Goal: Task Accomplishment & Management: Complete application form

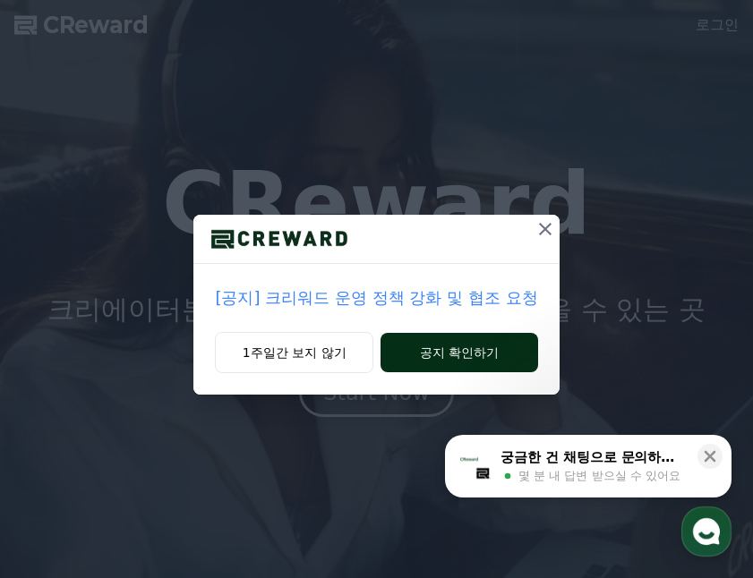
click at [466, 345] on button "공지 확인하기" at bounding box center [458, 352] width 157 height 39
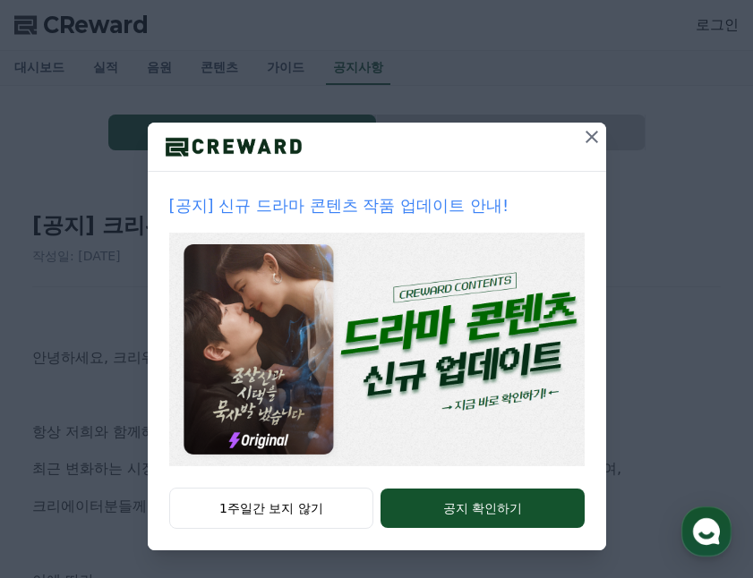
scroll to position [93, 0]
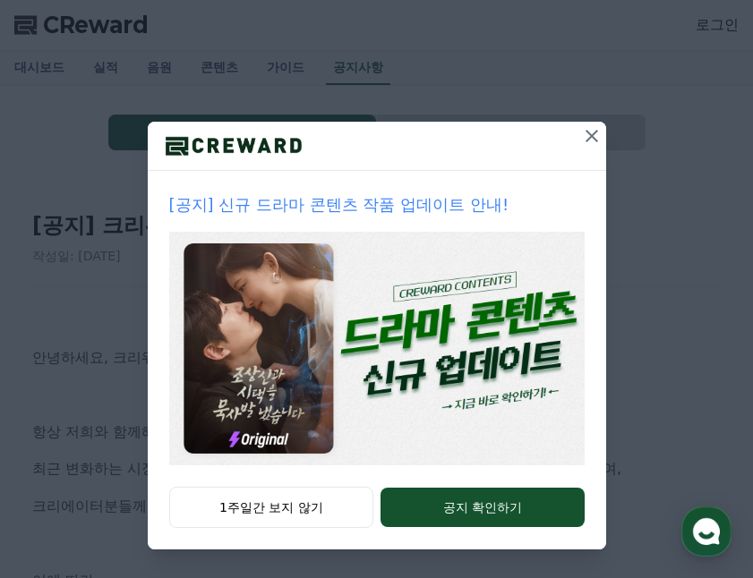
click at [585, 133] on icon at bounding box center [591, 136] width 13 height 13
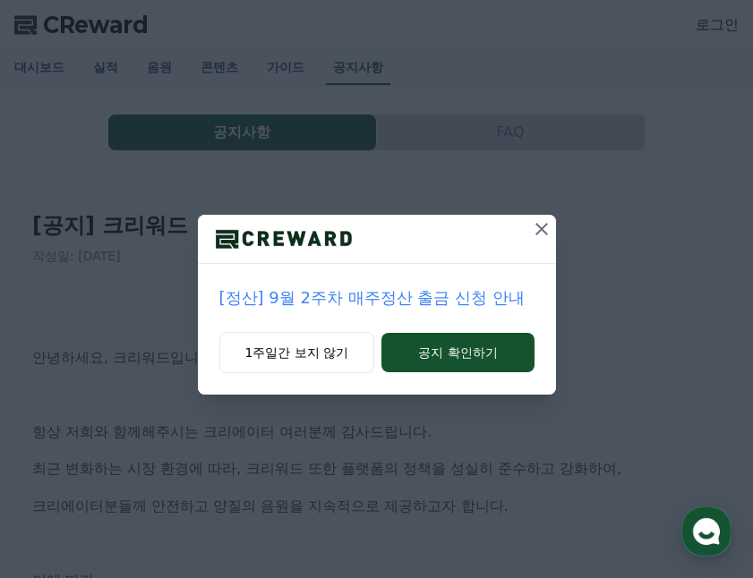
scroll to position [0, 0]
click at [532, 231] on icon at bounding box center [541, 228] width 21 height 21
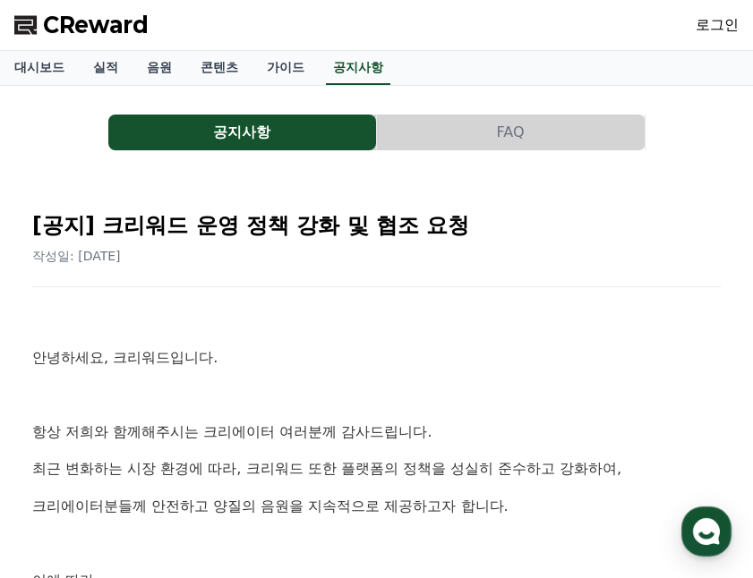
click at [89, 35] on span "CReward" at bounding box center [96, 25] width 106 height 29
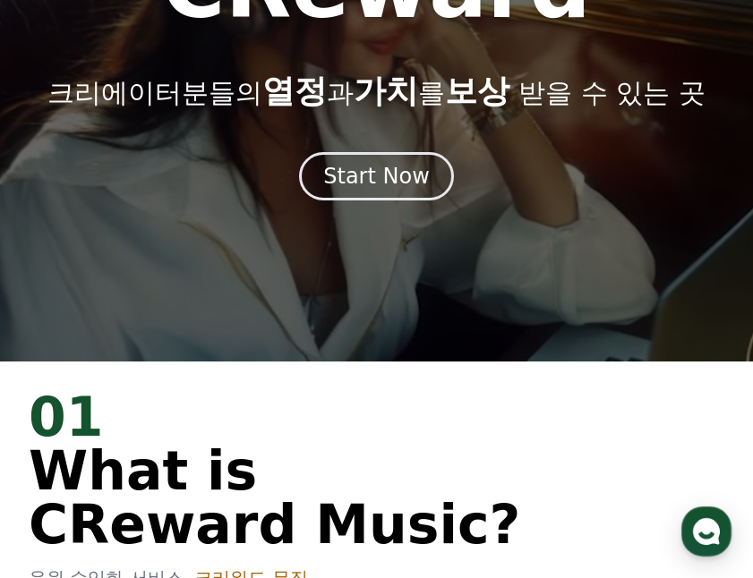
scroll to position [89, 0]
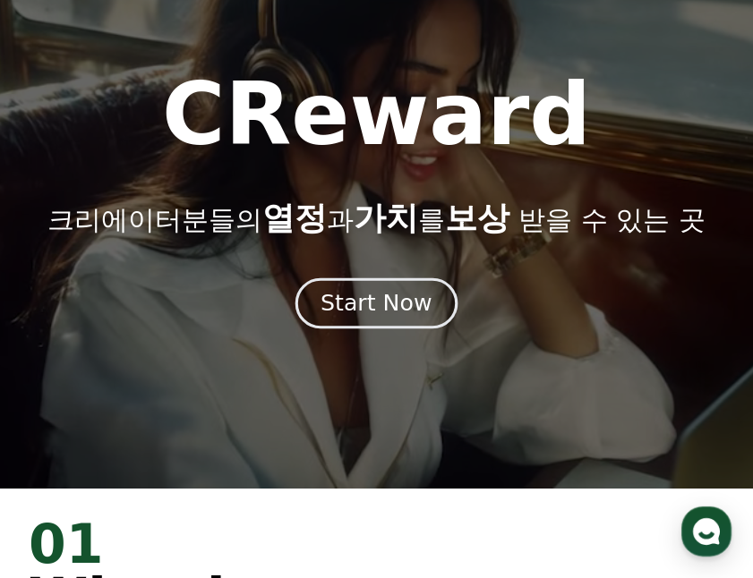
click at [362, 285] on button "Start Now" at bounding box center [376, 303] width 162 height 51
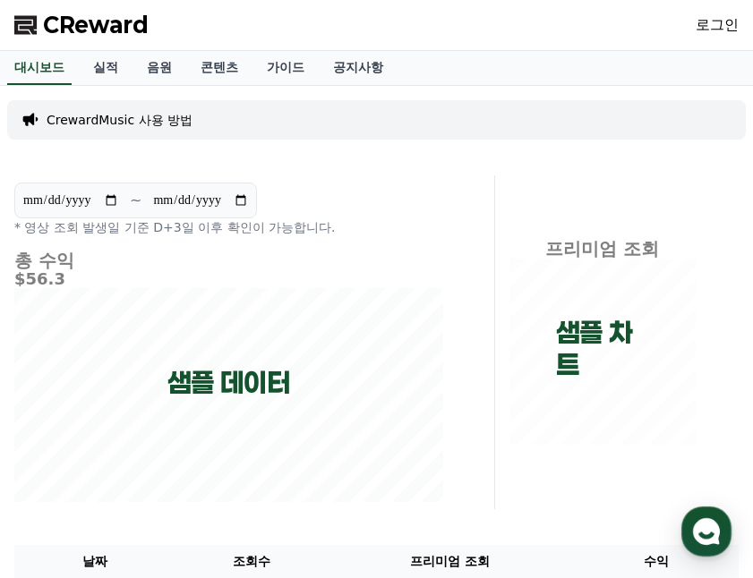
click at [732, 22] on link "로그인" at bounding box center [716, 24] width 43 height 21
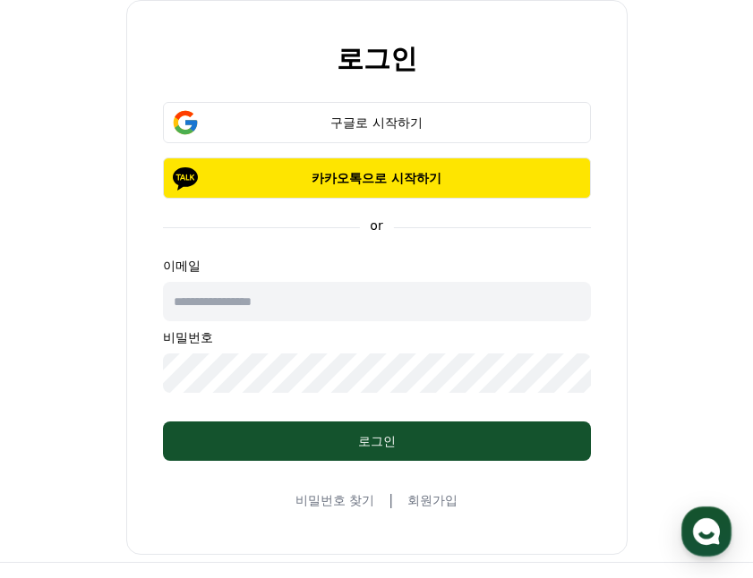
scroll to position [89, 0]
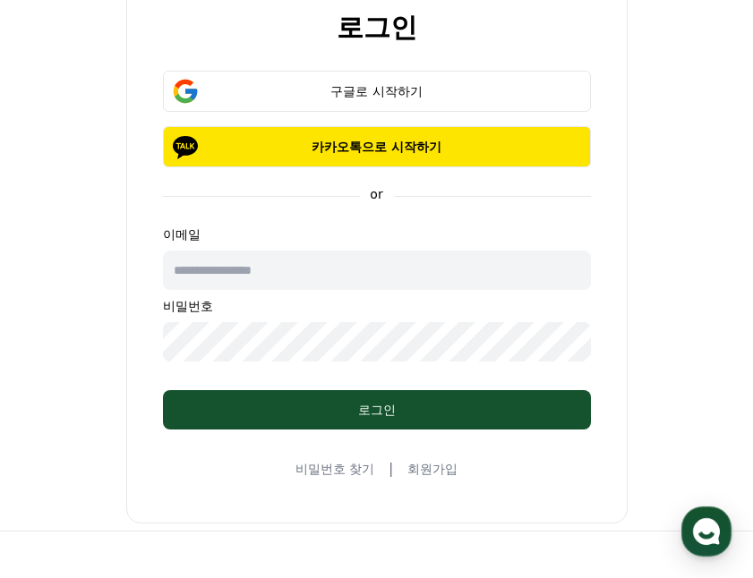
click at [411, 471] on link "회원가입" at bounding box center [432, 469] width 50 height 18
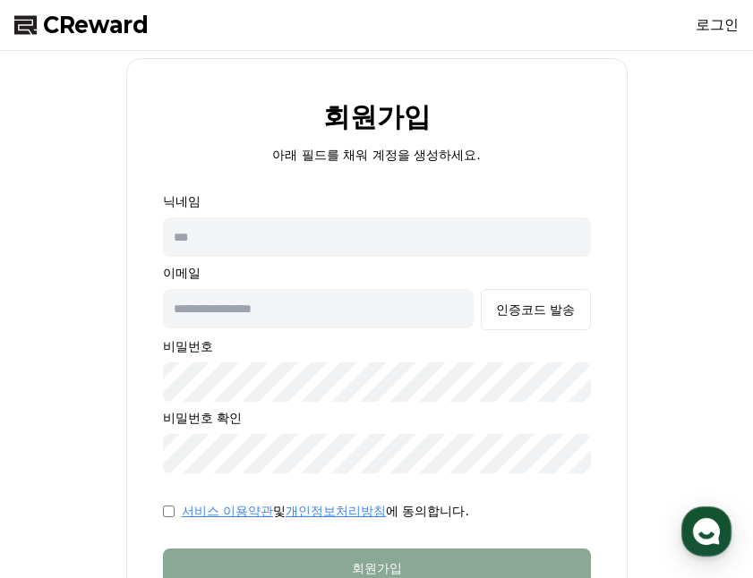
click at [275, 256] on div "닉네임 이메일 인증코드 발송 비밀번호 비밀번호 확인" at bounding box center [377, 332] width 428 height 281
click at [277, 247] on input "text" at bounding box center [377, 236] width 428 height 39
type input "**"
click at [327, 302] on input "text" at bounding box center [318, 308] width 311 height 39
type input "*"
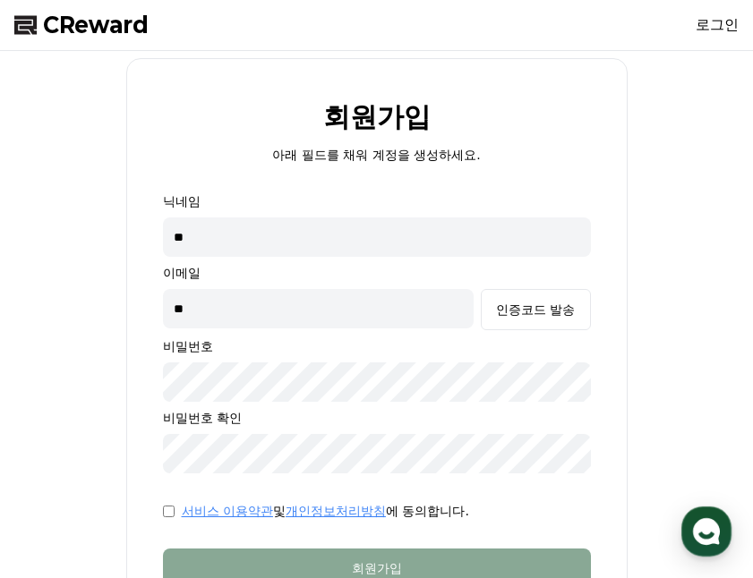
type input "*"
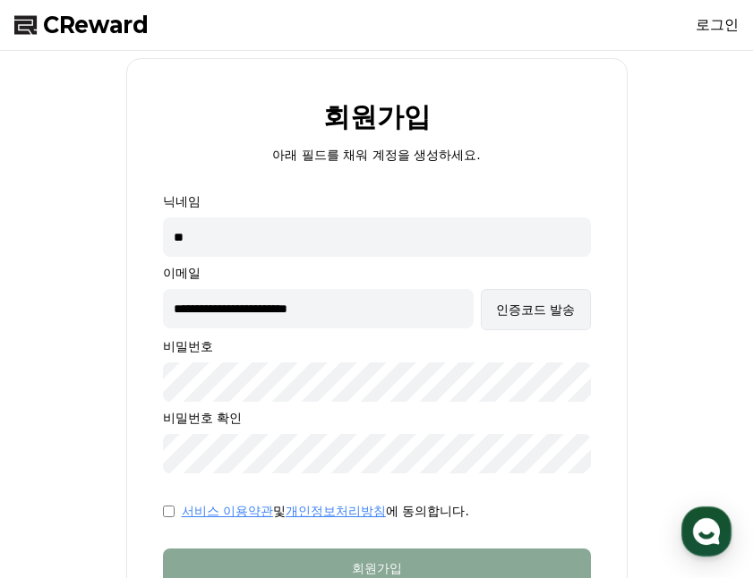
type input "**********"
click at [540, 319] on button "인증코드 발송" at bounding box center [535, 309] width 109 height 41
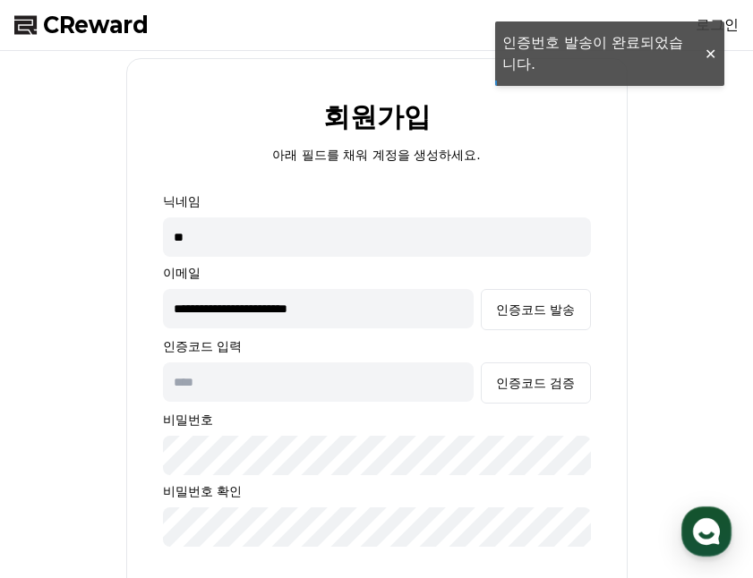
drag, startPoint x: 434, startPoint y: 310, endPoint x: -29, endPoint y: 285, distance: 463.3
click at [0, 285] on html "**********" at bounding box center [376, 491] width 753 height 982
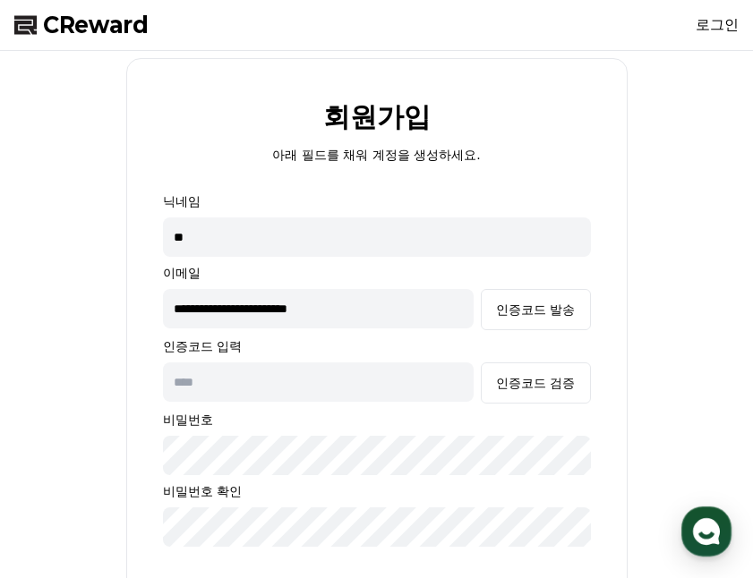
click at [310, 367] on input "text" at bounding box center [318, 381] width 311 height 39
paste input "******"
type input "******"
click at [515, 381] on div "인증코드 검증" at bounding box center [535, 383] width 79 height 18
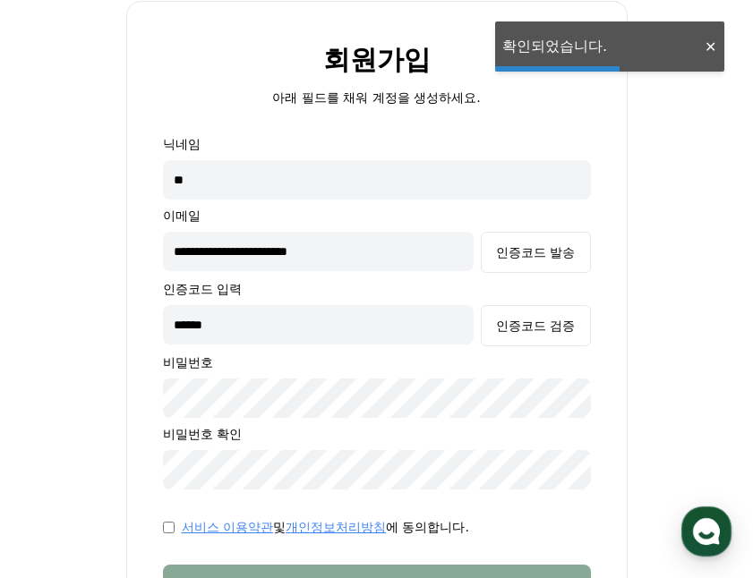
scroll to position [89, 0]
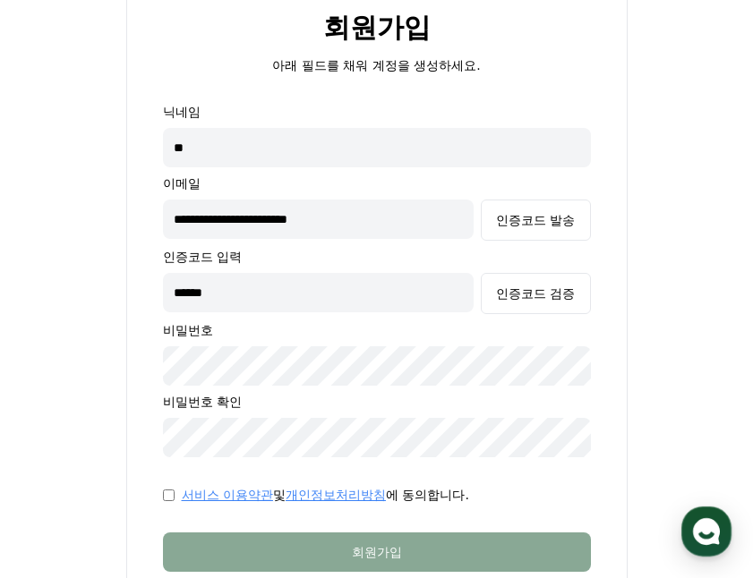
click at [95, 371] on div "**********" at bounding box center [376, 316] width 738 height 694
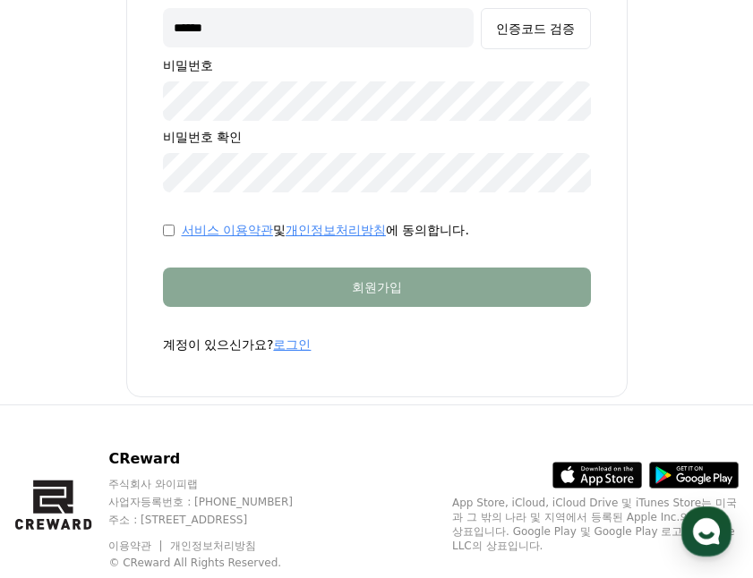
scroll to position [358, 0]
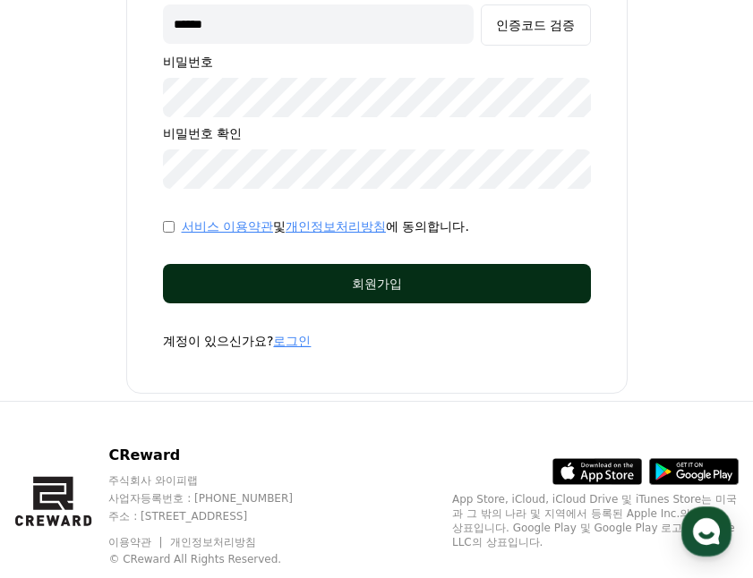
click at [313, 285] on div "회원가입" at bounding box center [377, 284] width 356 height 18
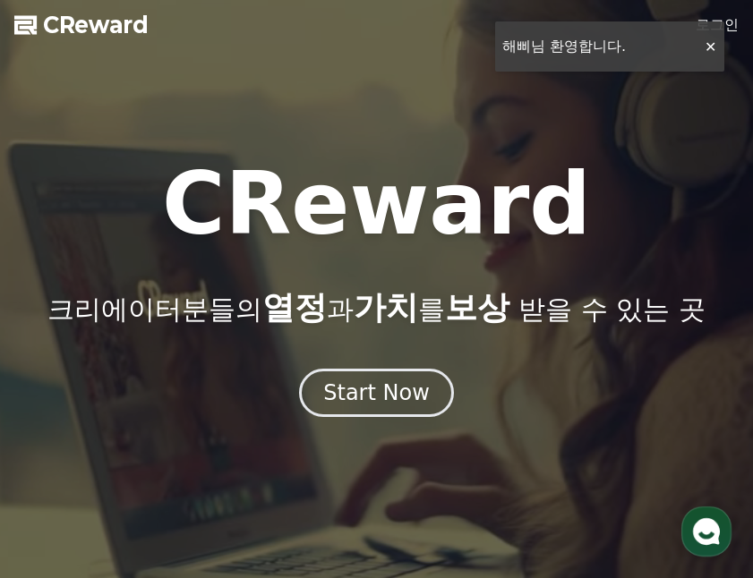
click at [728, 22] on link "로그인" at bounding box center [716, 24] width 43 height 21
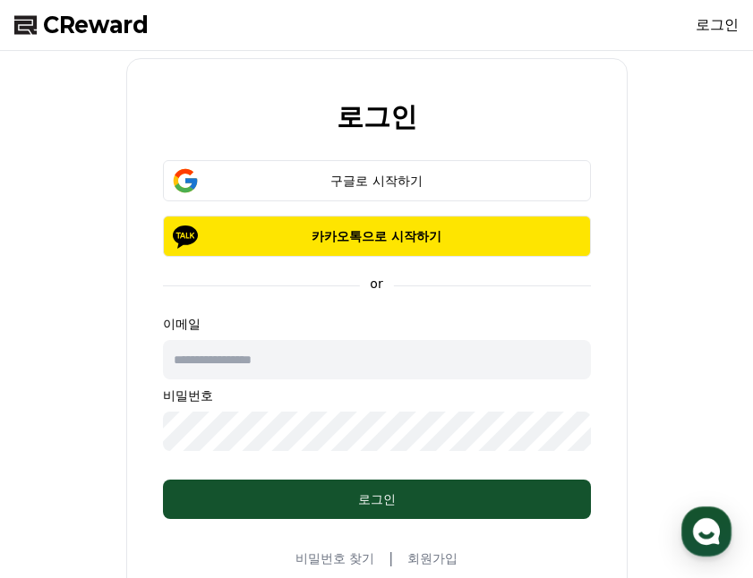
click at [200, 363] on input "text" at bounding box center [377, 359] width 428 height 39
type input "*"
type input "**********"
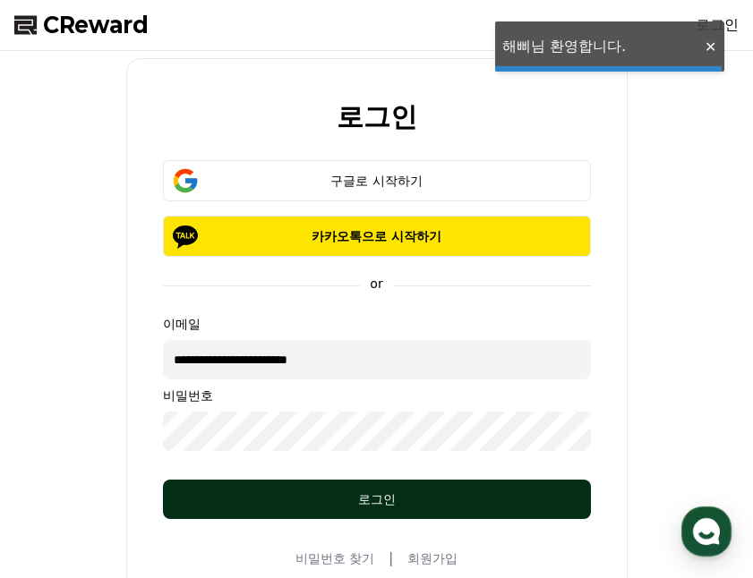
click at [456, 489] on button "로그인" at bounding box center [377, 499] width 428 height 39
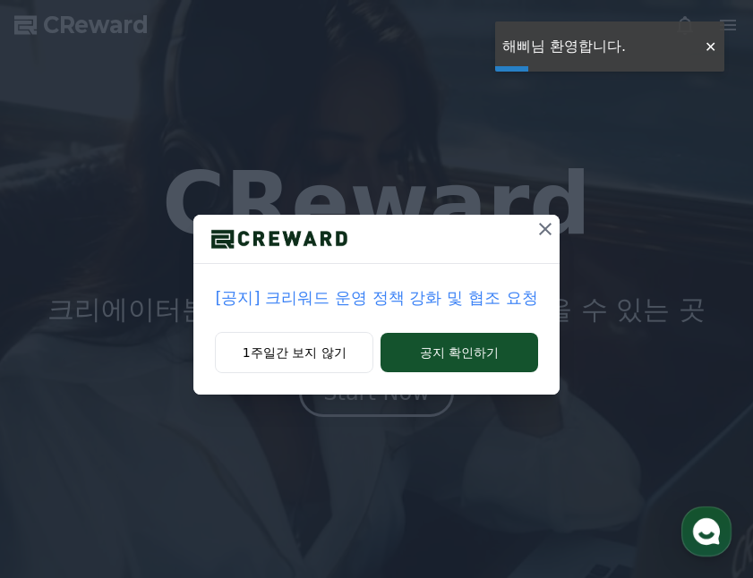
click at [542, 231] on icon at bounding box center [545, 229] width 13 height 13
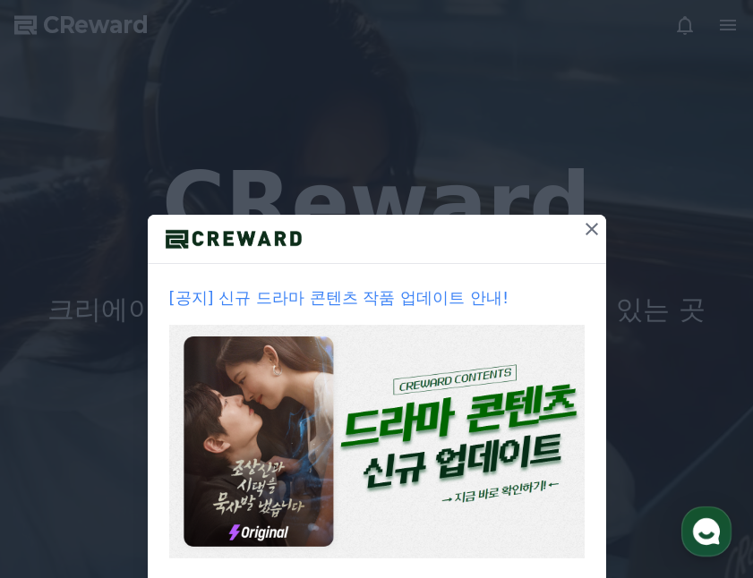
click at [585, 225] on icon at bounding box center [591, 229] width 13 height 13
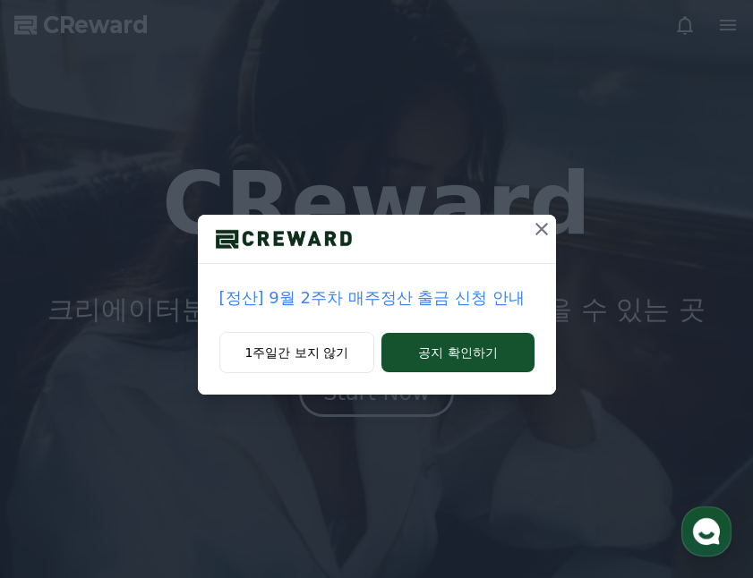
click at [525, 238] on div at bounding box center [377, 239] width 358 height 49
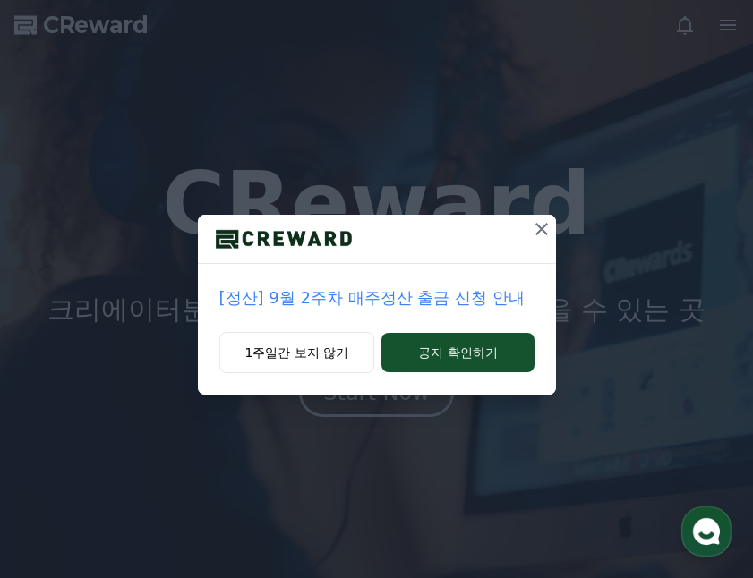
click at [539, 234] on icon at bounding box center [541, 228] width 21 height 21
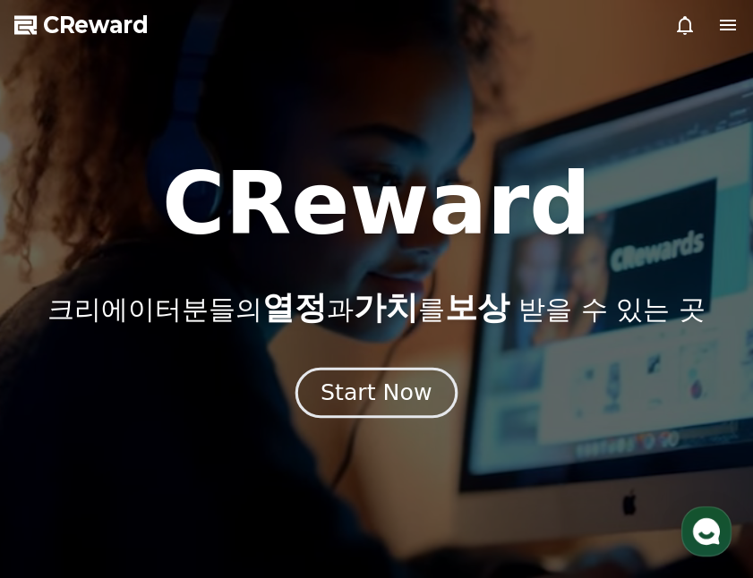
click at [383, 408] on button "Start Now" at bounding box center [376, 393] width 162 height 51
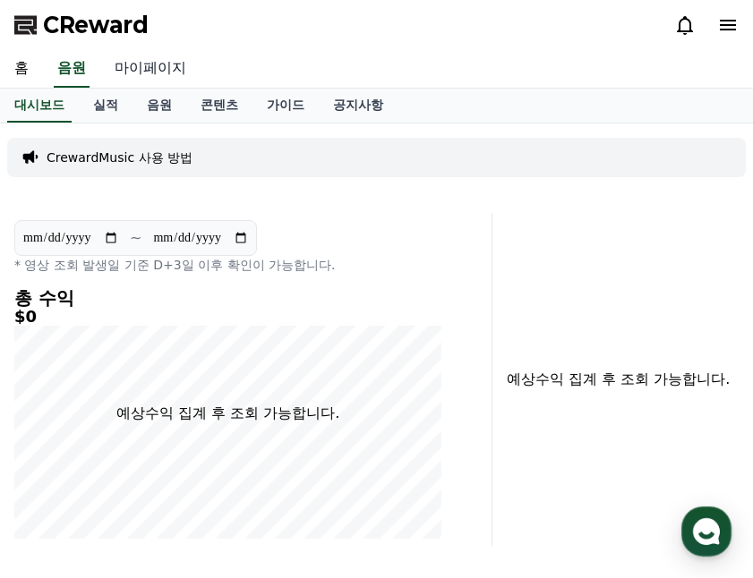
click at [158, 71] on link "마이페이지" at bounding box center [150, 69] width 100 height 38
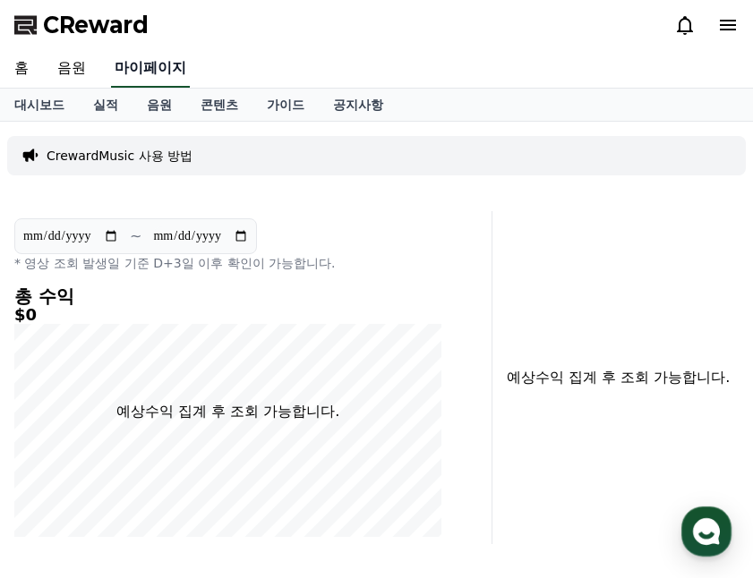
select select "**********"
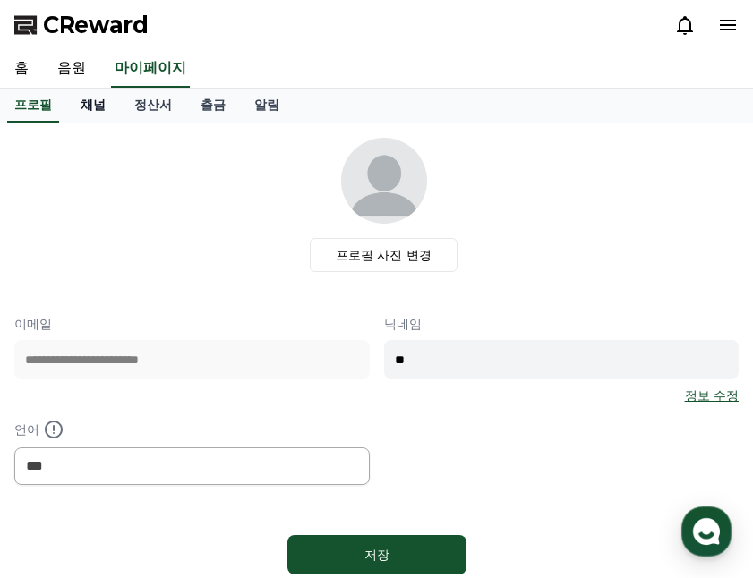
click at [98, 111] on link "채널" at bounding box center [93, 106] width 54 height 34
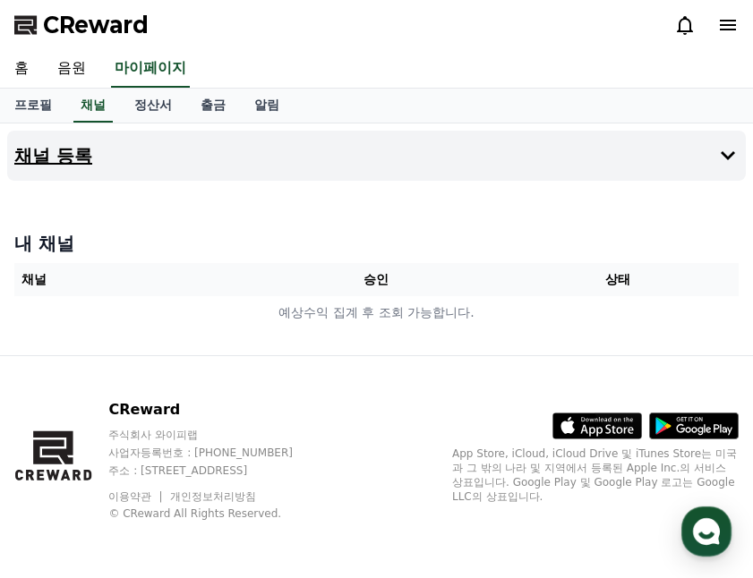
click at [417, 156] on button "채널 등록" at bounding box center [376, 156] width 738 height 50
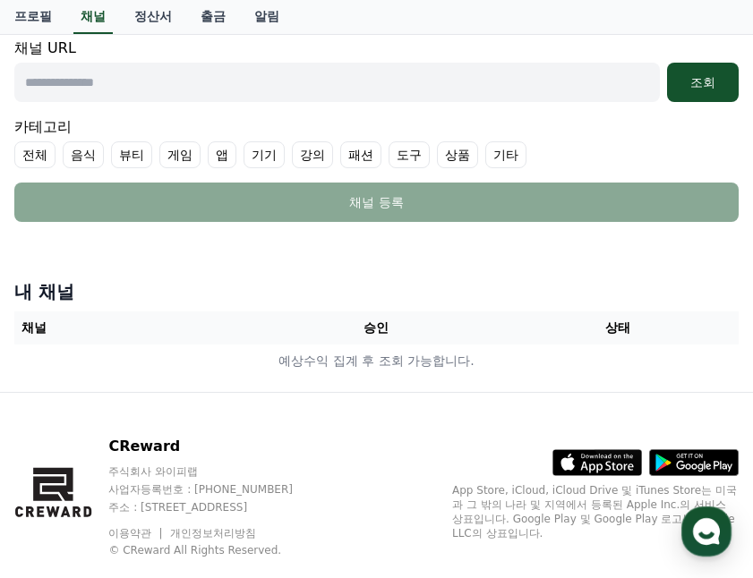
scroll to position [475, 0]
